Goal: Transaction & Acquisition: Purchase product/service

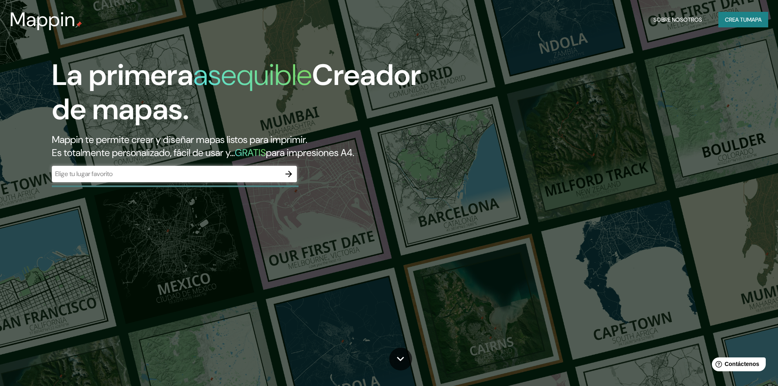
click at [730, 21] on font "Crea tu" at bounding box center [736, 19] width 22 height 7
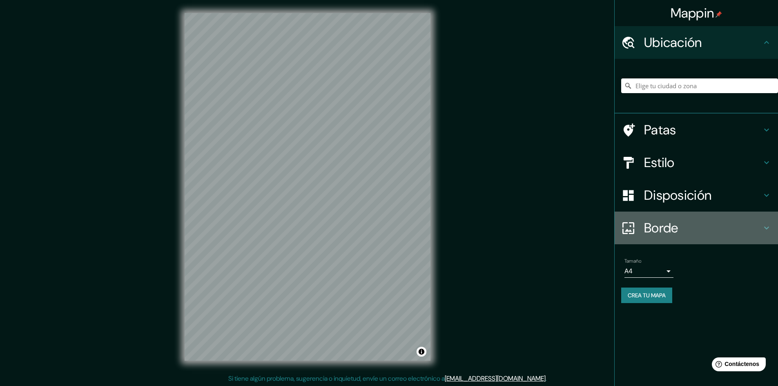
click at [674, 220] on font "Borde" at bounding box center [661, 227] width 34 height 17
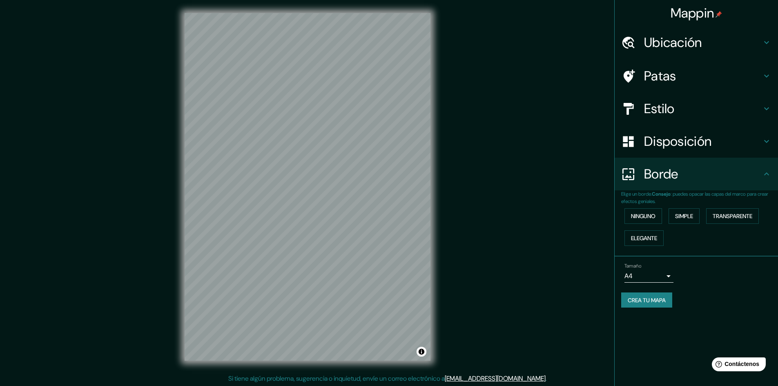
click at [652, 266] on div "Tamaño A4 single" at bounding box center [649, 273] width 49 height 20
click at [652, 274] on body "Mappin Ubicación Patas Estilo Disposición Borde Elige un borde. Consejo : puede…" at bounding box center [389, 193] width 778 height 386
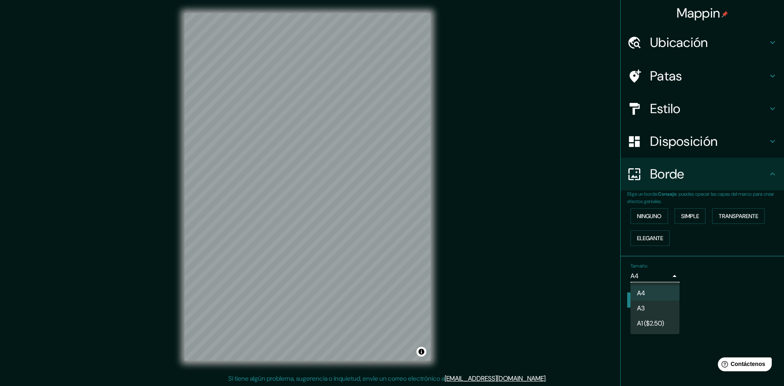
drag, startPoint x: 652, startPoint y: 310, endPoint x: 653, endPoint y: 306, distance: 4.1
click at [653, 310] on li "A3" at bounding box center [655, 308] width 49 height 15
type input "a4"
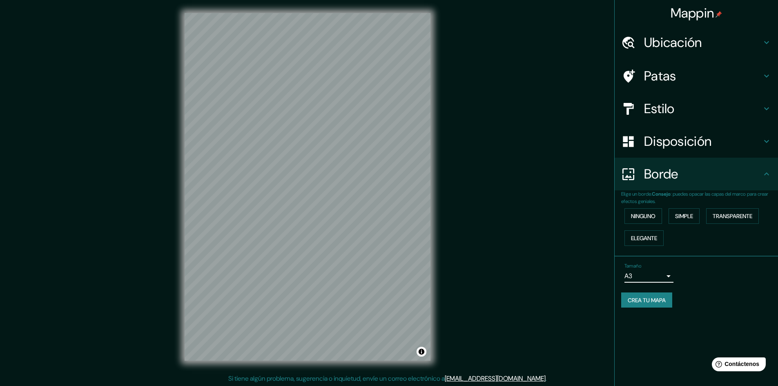
click at [659, 181] on font "Borde" at bounding box center [661, 173] width 34 height 17
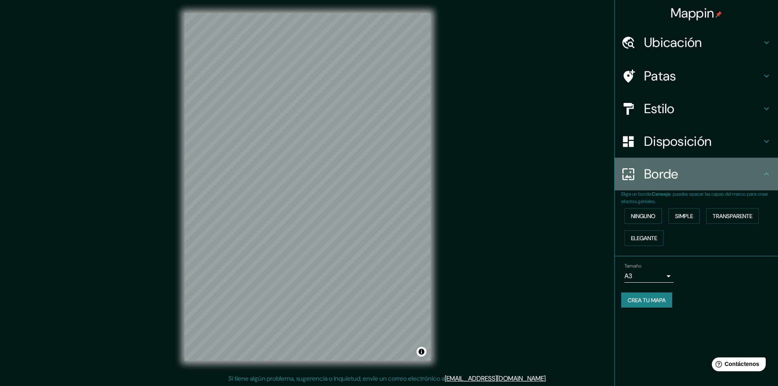
click at [771, 179] on div "Borde" at bounding box center [696, 174] width 163 height 33
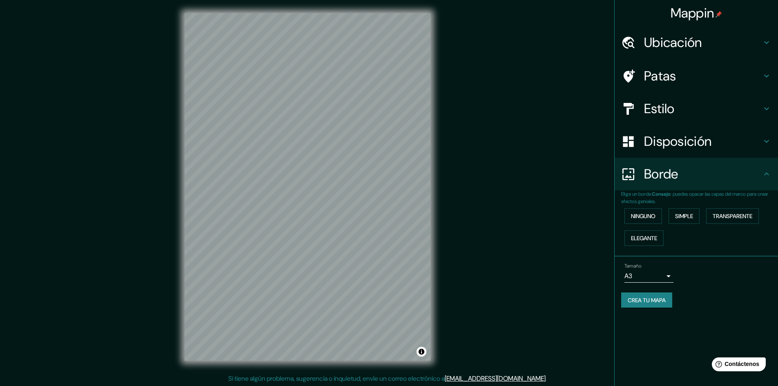
click at [764, 169] on icon at bounding box center [767, 174] width 10 height 10
click at [669, 148] on font "Disposición" at bounding box center [677, 141] width 67 height 17
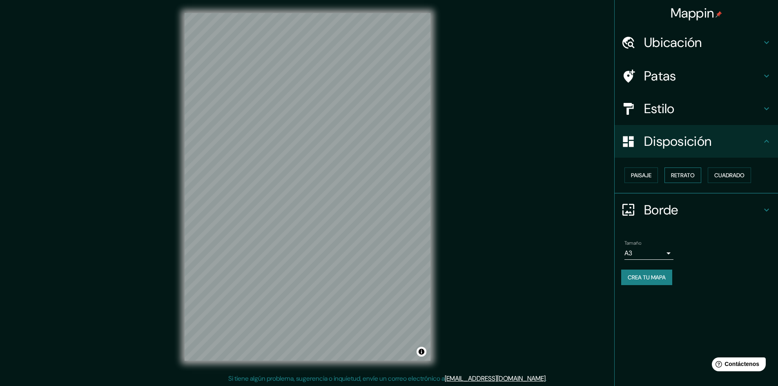
click at [682, 174] on font "Retrato" at bounding box center [683, 175] width 24 height 7
click at [721, 171] on font "Cuadrado" at bounding box center [730, 175] width 30 height 11
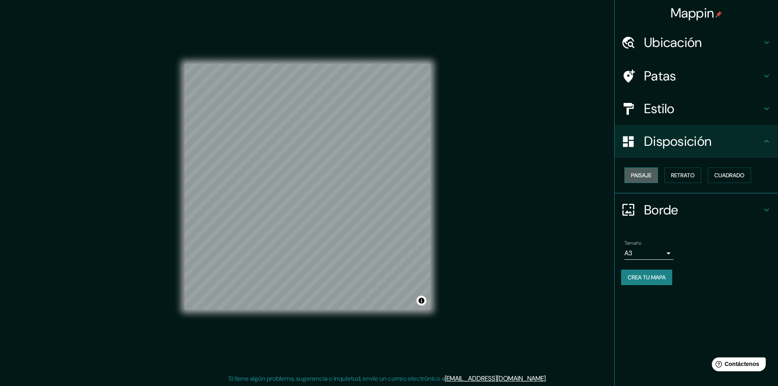
click at [637, 174] on font "Paisaje" at bounding box center [641, 175] width 20 height 7
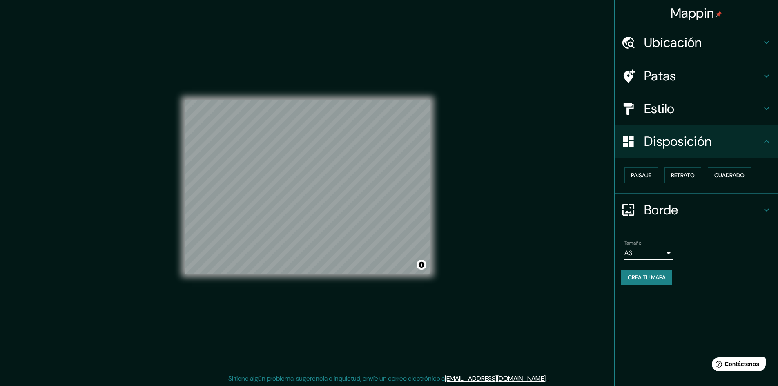
click at [707, 49] on h4 "Ubicación" at bounding box center [703, 42] width 118 height 16
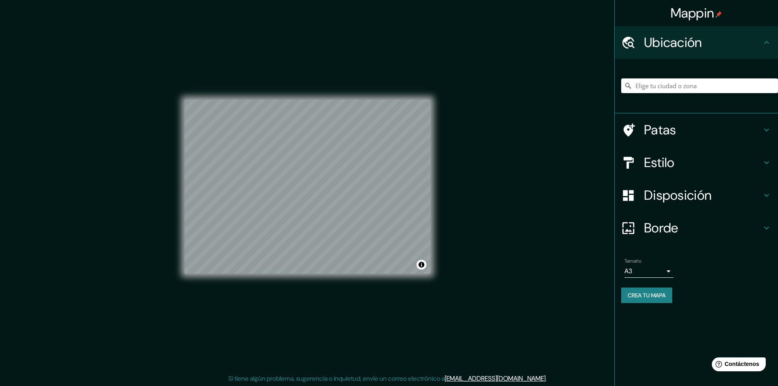
click at [682, 96] on div at bounding box center [699, 85] width 157 height 41
click at [683, 86] on input "Elige tu ciudad o zona" at bounding box center [699, 85] width 157 height 15
type input "Paita, [GEOGRAPHIC_DATA], [GEOGRAPHIC_DATA]"
click at [636, 295] on font "Crea tu mapa" at bounding box center [647, 295] width 38 height 7
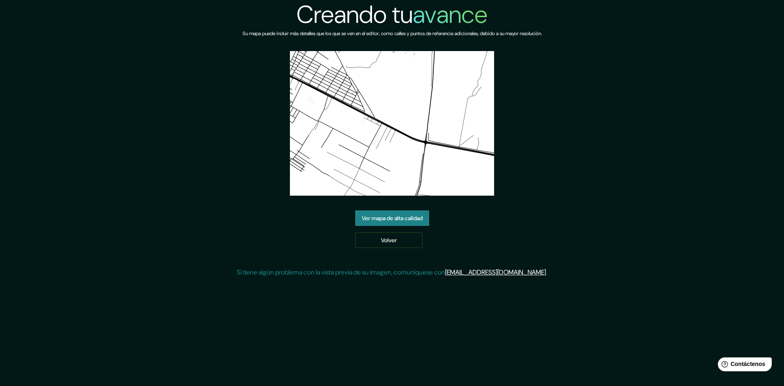
drag, startPoint x: 389, startPoint y: 219, endPoint x: 418, endPoint y: 226, distance: 29.9
click at [389, 219] on font "Ver mapa de alta calidad" at bounding box center [392, 217] width 61 height 7
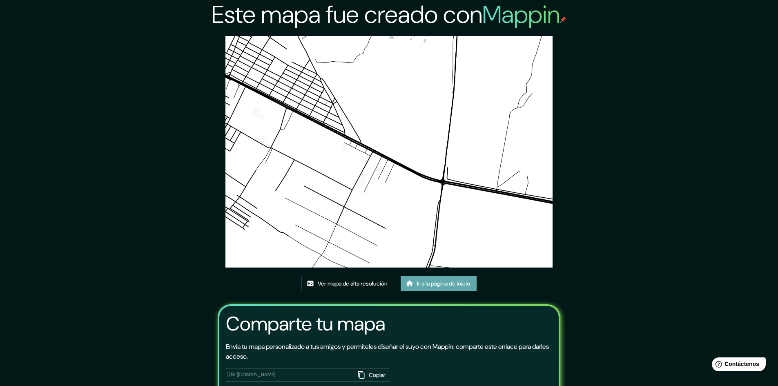
click at [416, 286] on link "Ir a la página de inicio" at bounding box center [439, 284] width 76 height 16
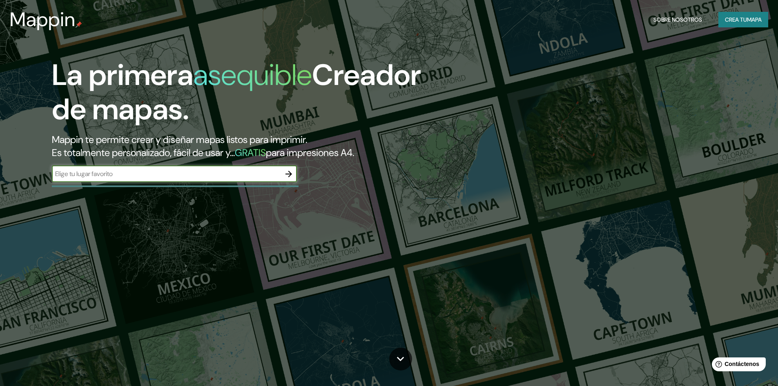
click at [205, 172] on input "text" at bounding box center [166, 173] width 229 height 9
click at [186, 182] on div "​" at bounding box center [174, 174] width 245 height 16
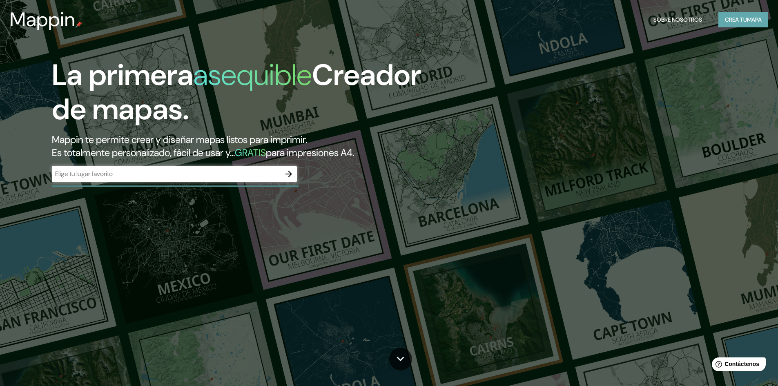
click at [741, 16] on font "Crea tu" at bounding box center [736, 19] width 22 height 7
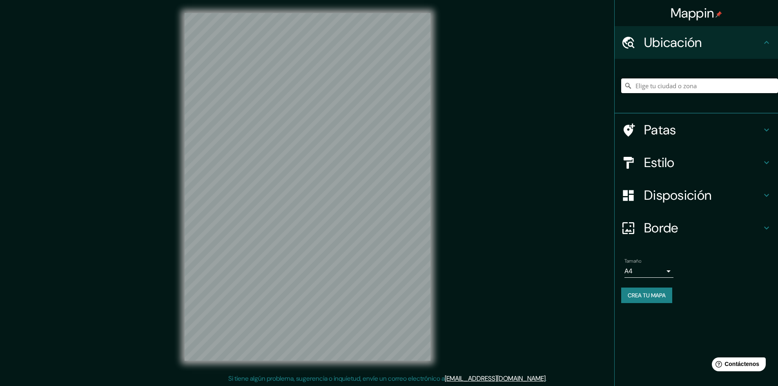
click at [651, 85] on input "Elige tu ciudad o zona" at bounding box center [699, 85] width 157 height 15
type input "Paita, [GEOGRAPHIC_DATA], [GEOGRAPHIC_DATA]"
click at [674, 227] on font "Borde" at bounding box center [661, 227] width 34 height 17
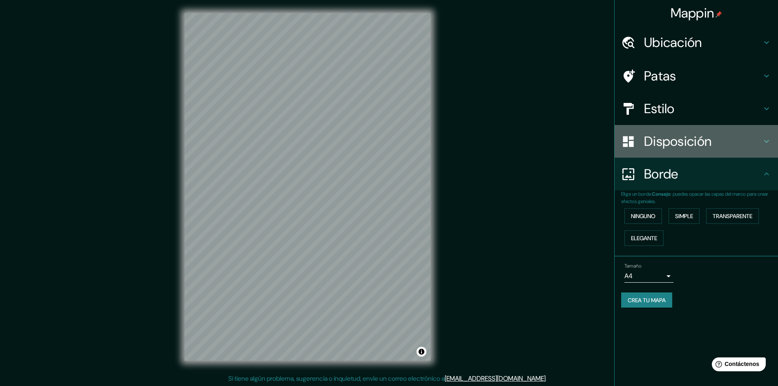
click at [689, 142] on font "Disposición" at bounding box center [677, 141] width 67 height 17
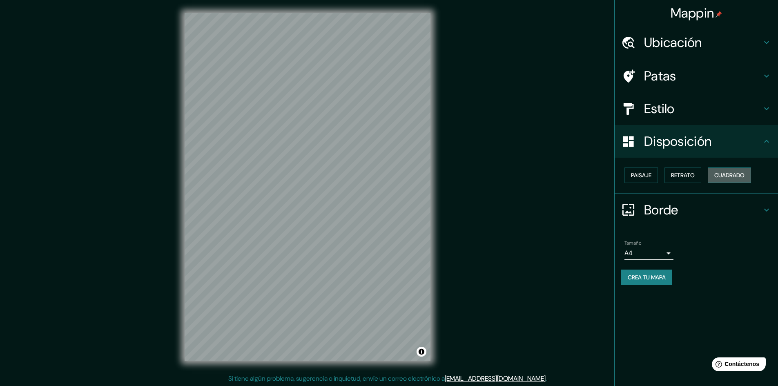
click at [737, 175] on font "Cuadrado" at bounding box center [730, 175] width 30 height 7
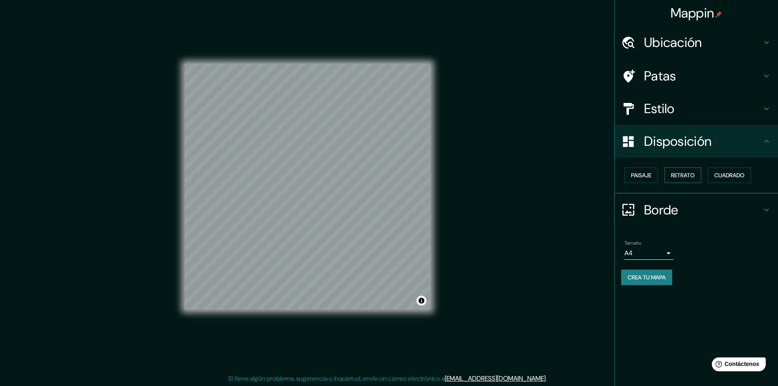
click at [681, 172] on font "Retrato" at bounding box center [683, 175] width 24 height 7
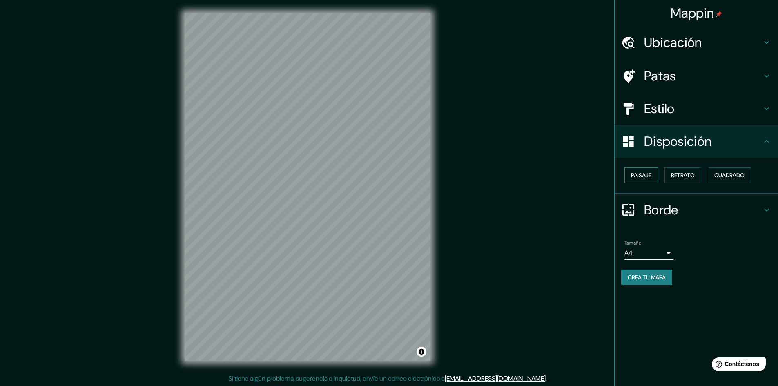
click at [649, 176] on font "Paisaje" at bounding box center [641, 175] width 20 height 7
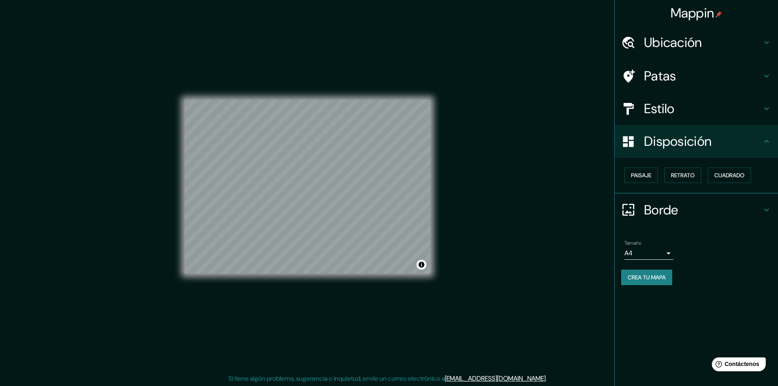
click at [665, 246] on div "Tamaño A4 single" at bounding box center [649, 250] width 49 height 20
click at [663, 254] on body "Mappin Ubicación Paita, [GEOGRAPHIC_DATA], [GEOGRAPHIC_DATA] Paita [GEOGRAPHIC_…" at bounding box center [389, 193] width 778 height 386
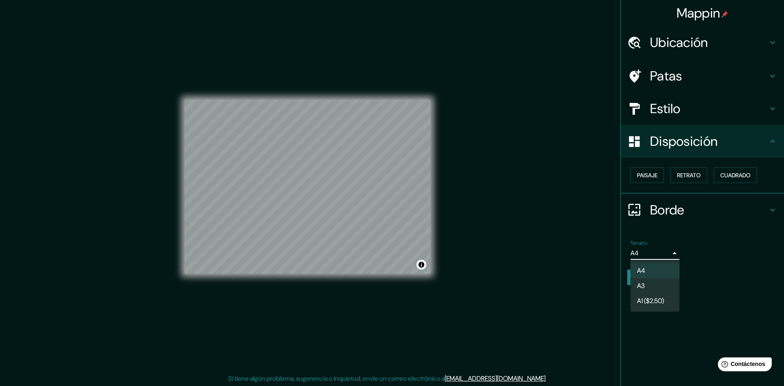
click at [648, 280] on li "A3" at bounding box center [655, 285] width 49 height 15
type input "a4"
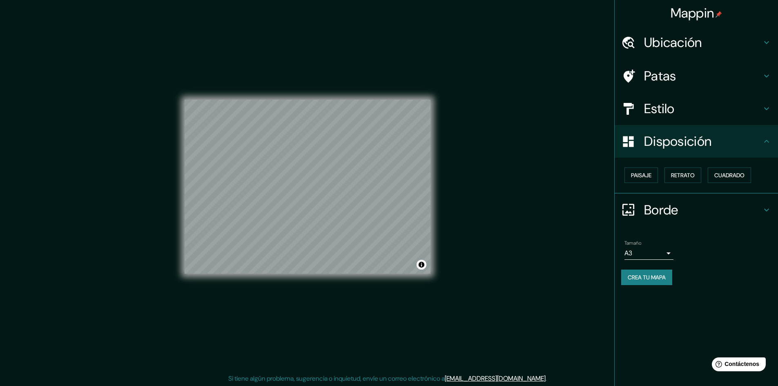
click at [658, 274] on font "Crea tu mapa" at bounding box center [647, 277] width 38 height 7
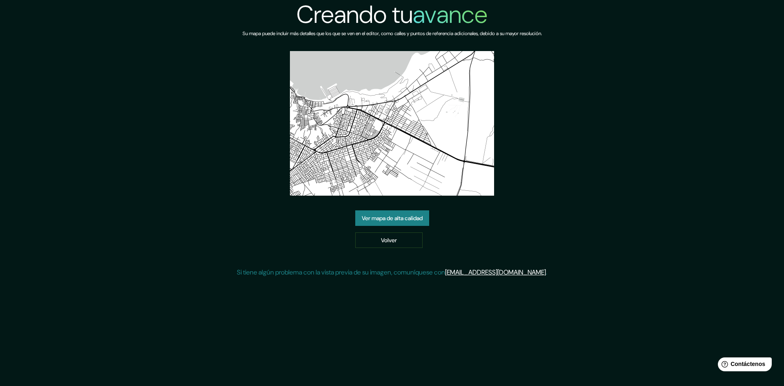
drag, startPoint x: 378, startPoint y: 136, endPoint x: 372, endPoint y: 106, distance: 31.3
click at [386, 221] on font "Ver mapa de alta calidad" at bounding box center [392, 217] width 61 height 7
